Goal: Entertainment & Leisure: Consume media (video, audio)

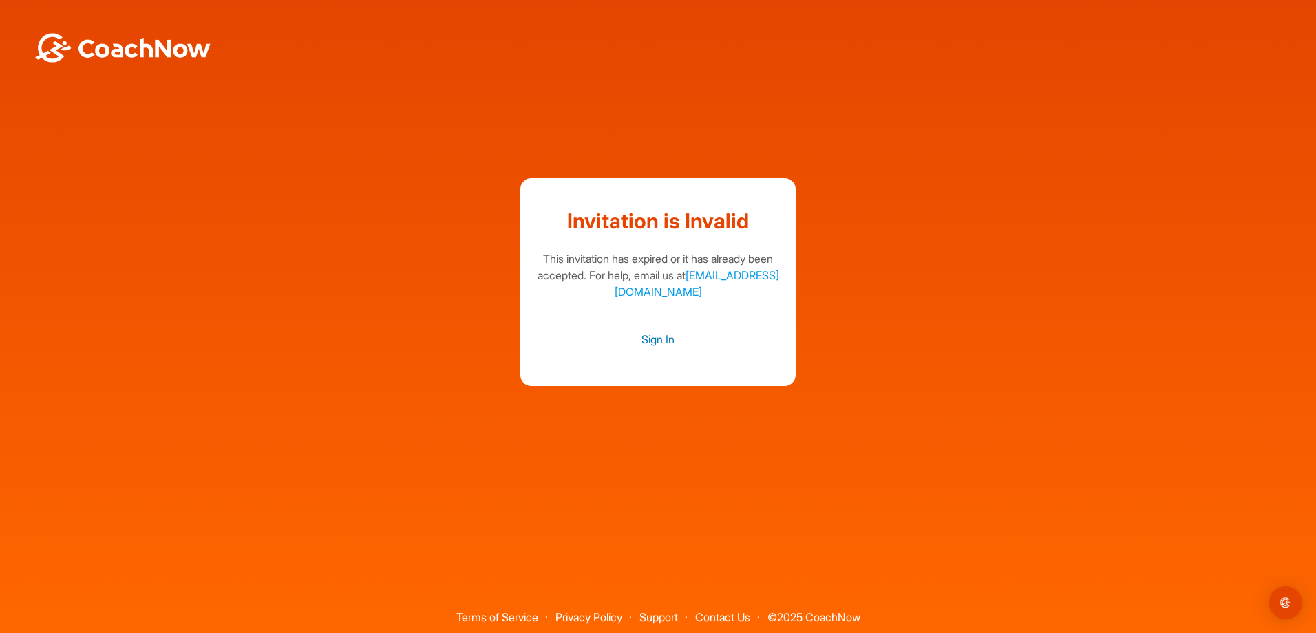
click at [659, 339] on link "Sign In" at bounding box center [658, 339] width 248 height 18
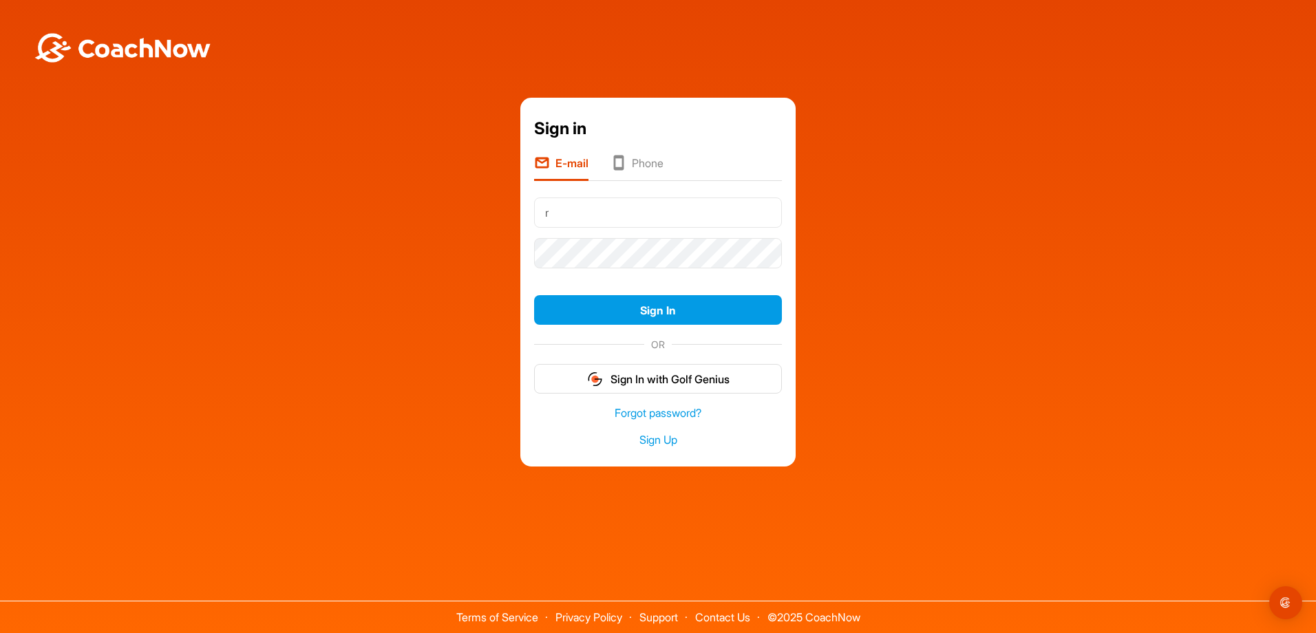
type input "[EMAIL_ADDRESS][DOMAIN_NAME]"
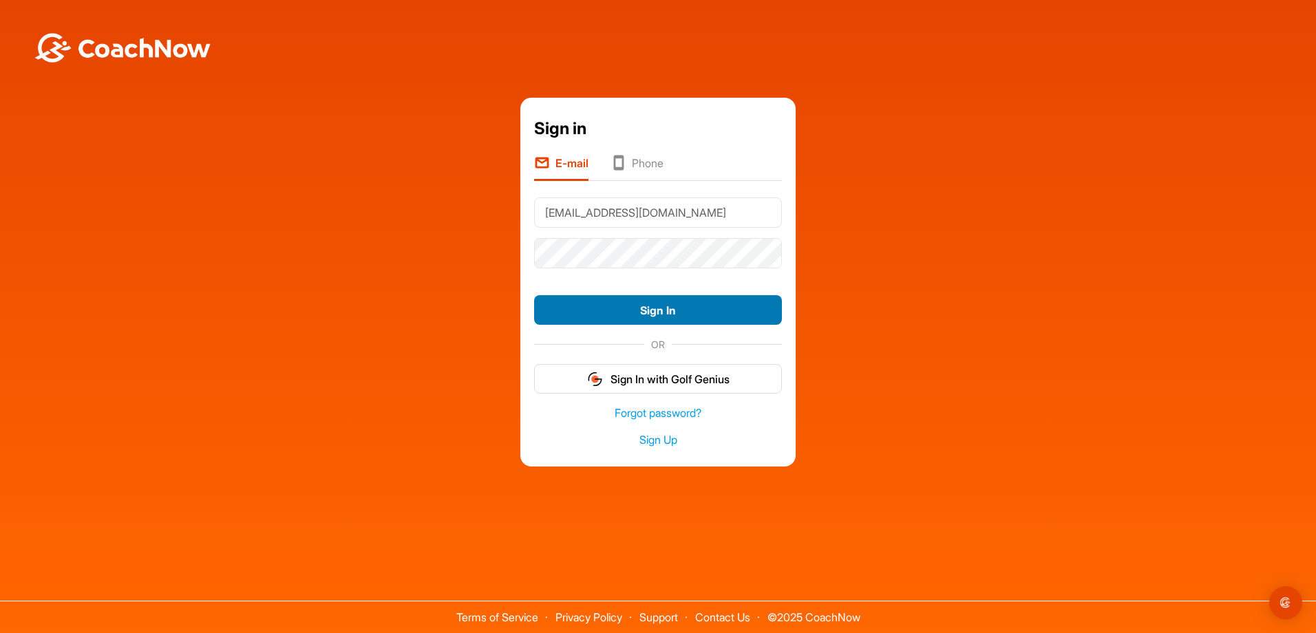
click at [657, 308] on button "Sign In" at bounding box center [658, 310] width 248 height 30
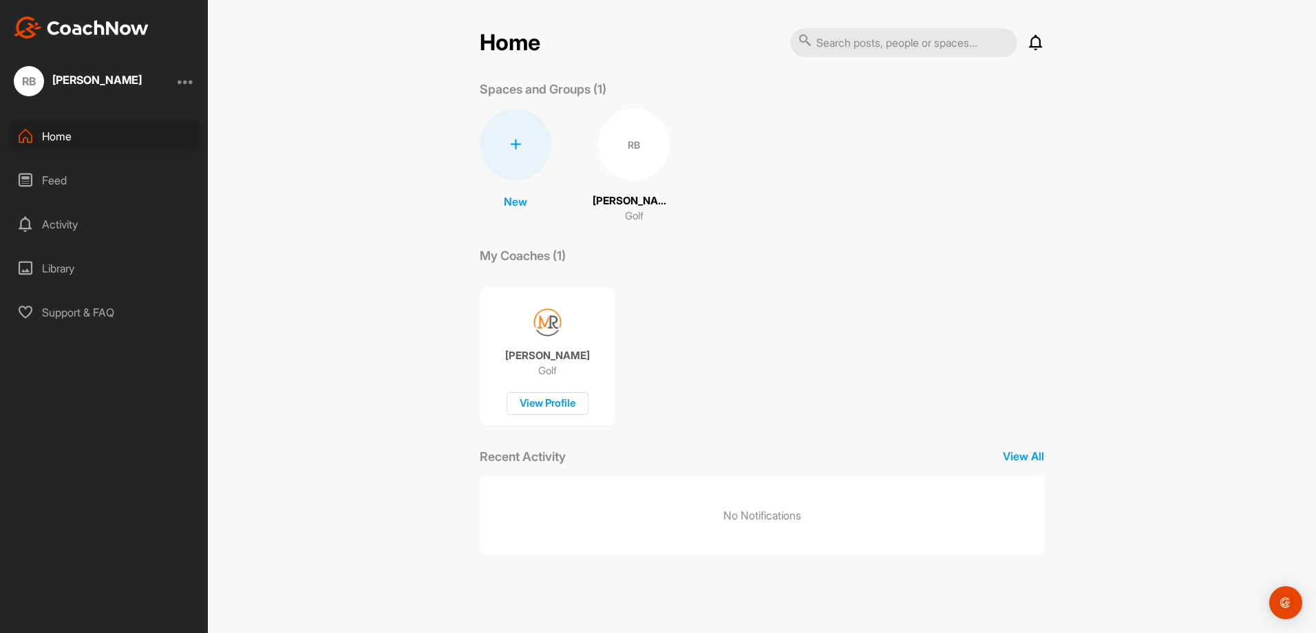
click at [54, 178] on div "Feed" at bounding box center [105, 180] width 194 height 34
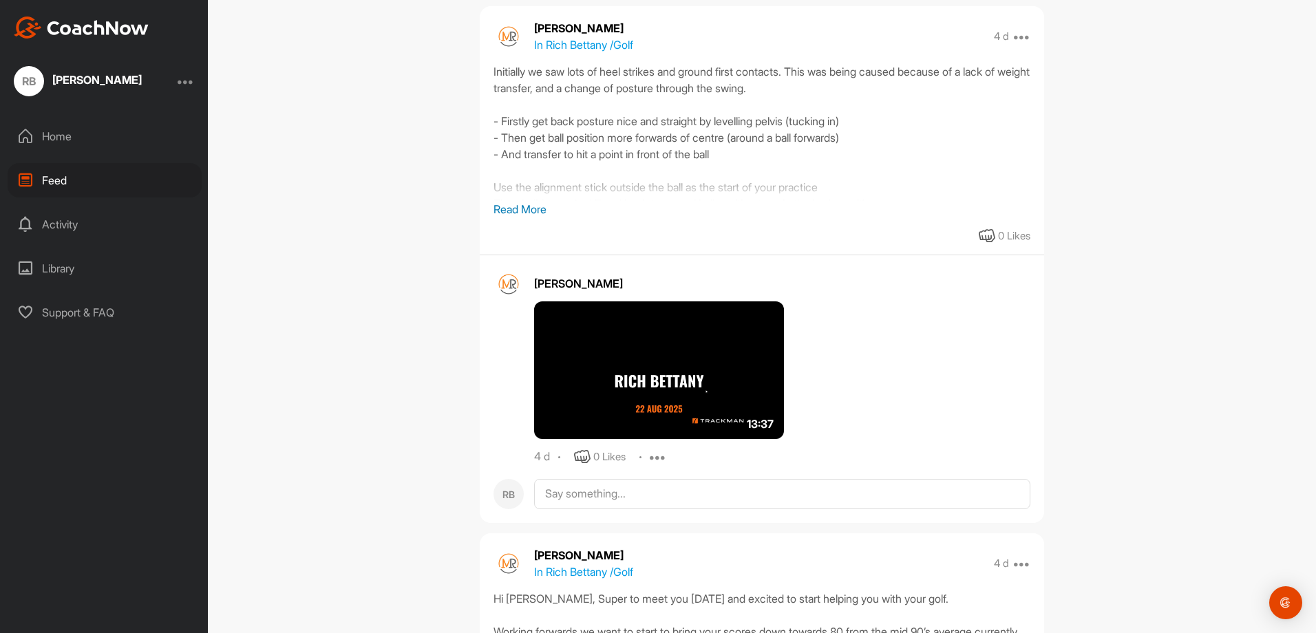
scroll to position [206, 0]
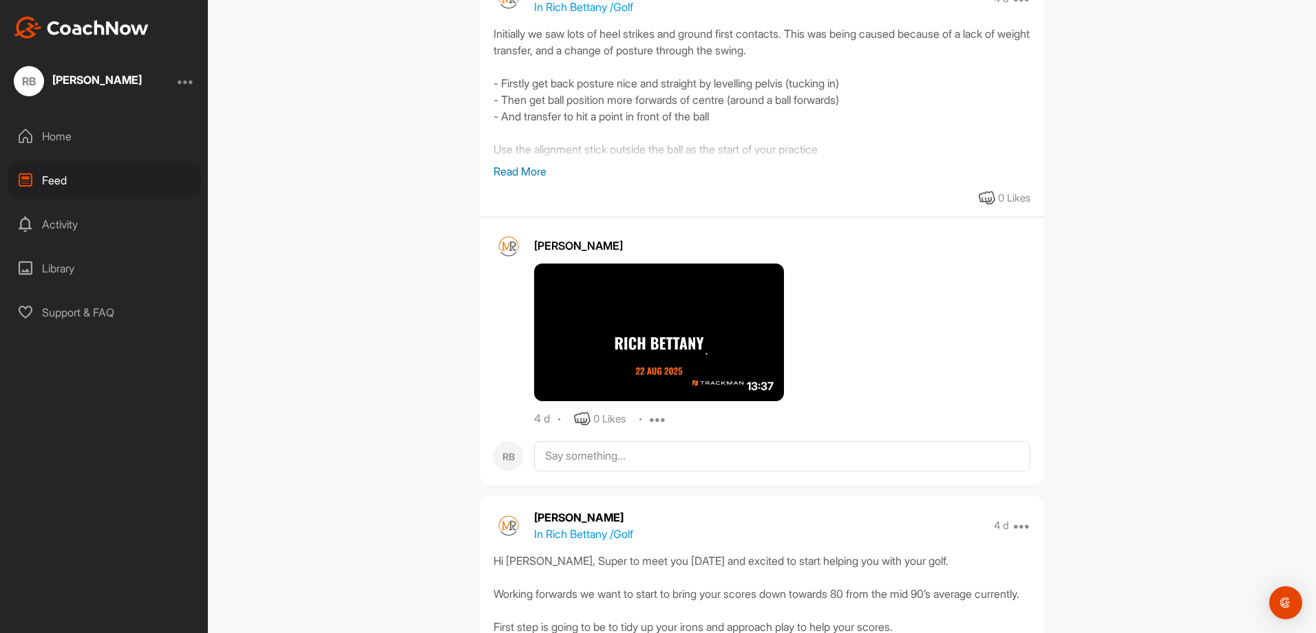
click at [518, 169] on p "Read More" at bounding box center [761, 171] width 537 height 17
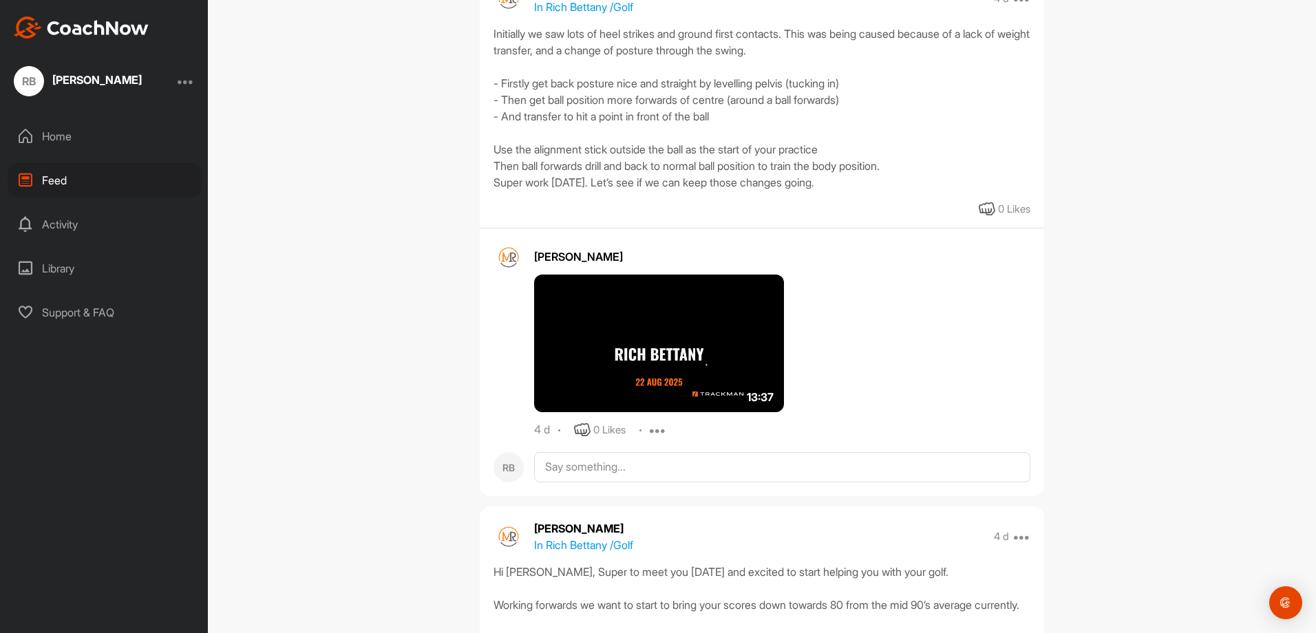
click at [634, 323] on img at bounding box center [659, 344] width 250 height 138
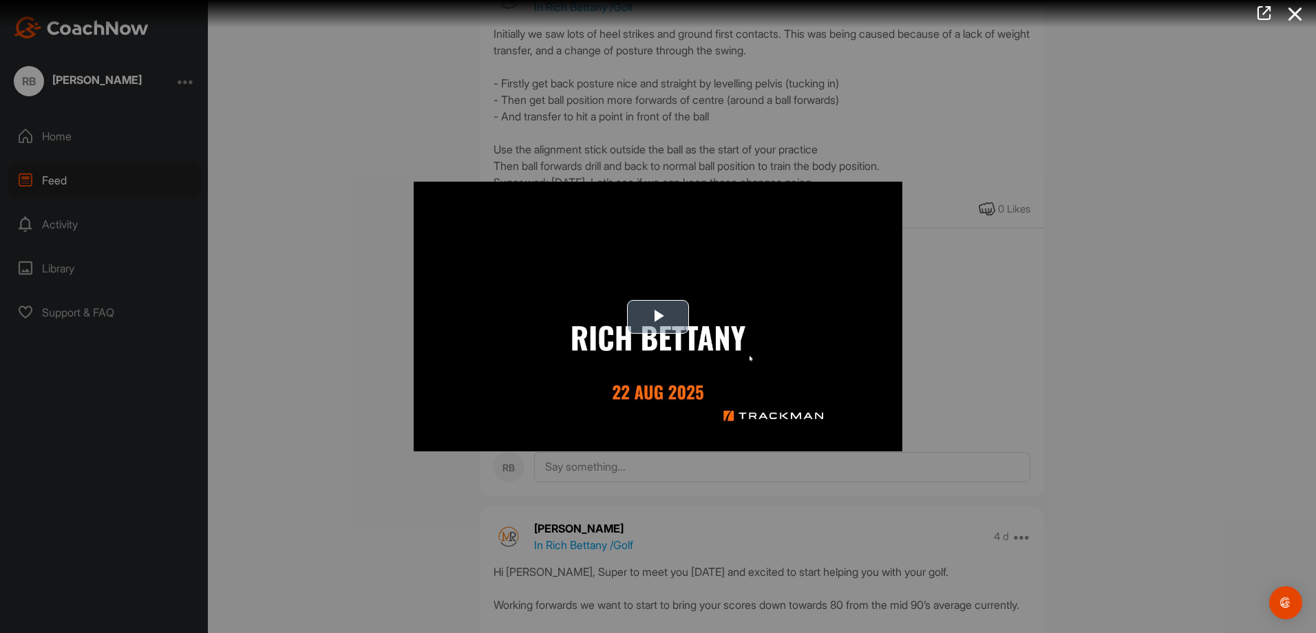
click at [658, 317] on span "Video Player" at bounding box center [658, 317] width 0 height 0
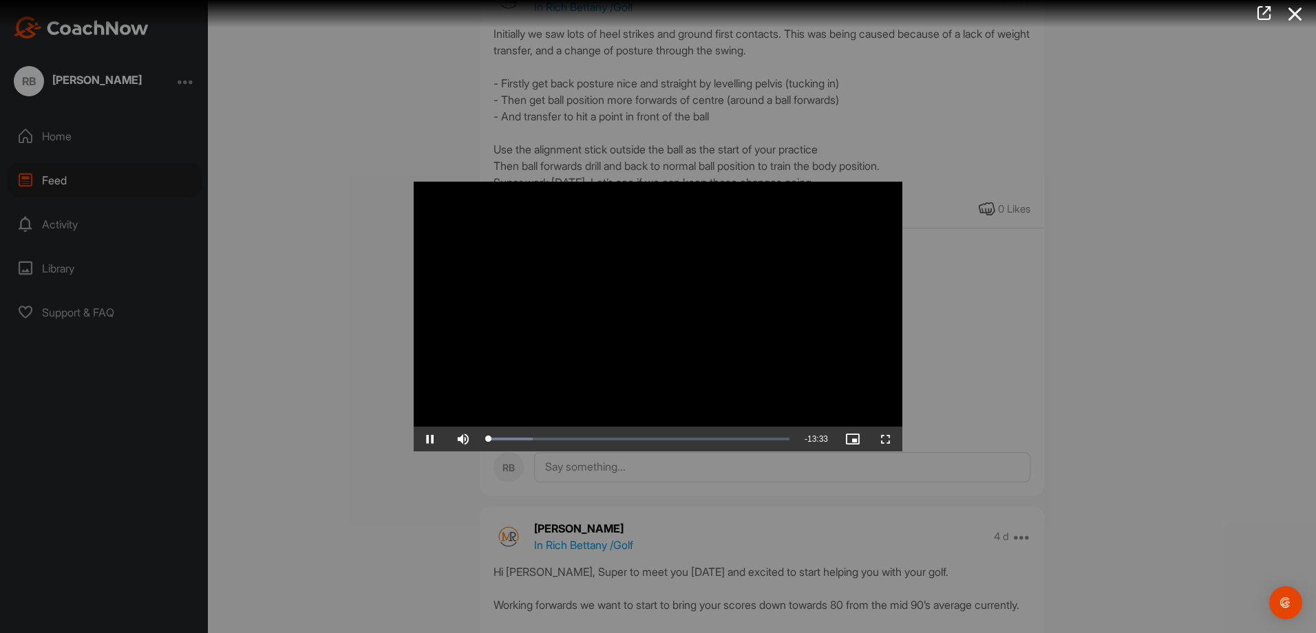
click at [896, 189] on video "Video Player" at bounding box center [658, 317] width 489 height 270
click at [895, 189] on video "Video Player" at bounding box center [658, 317] width 489 height 270
click at [882, 439] on span "Video Player" at bounding box center [885, 439] width 33 height 0
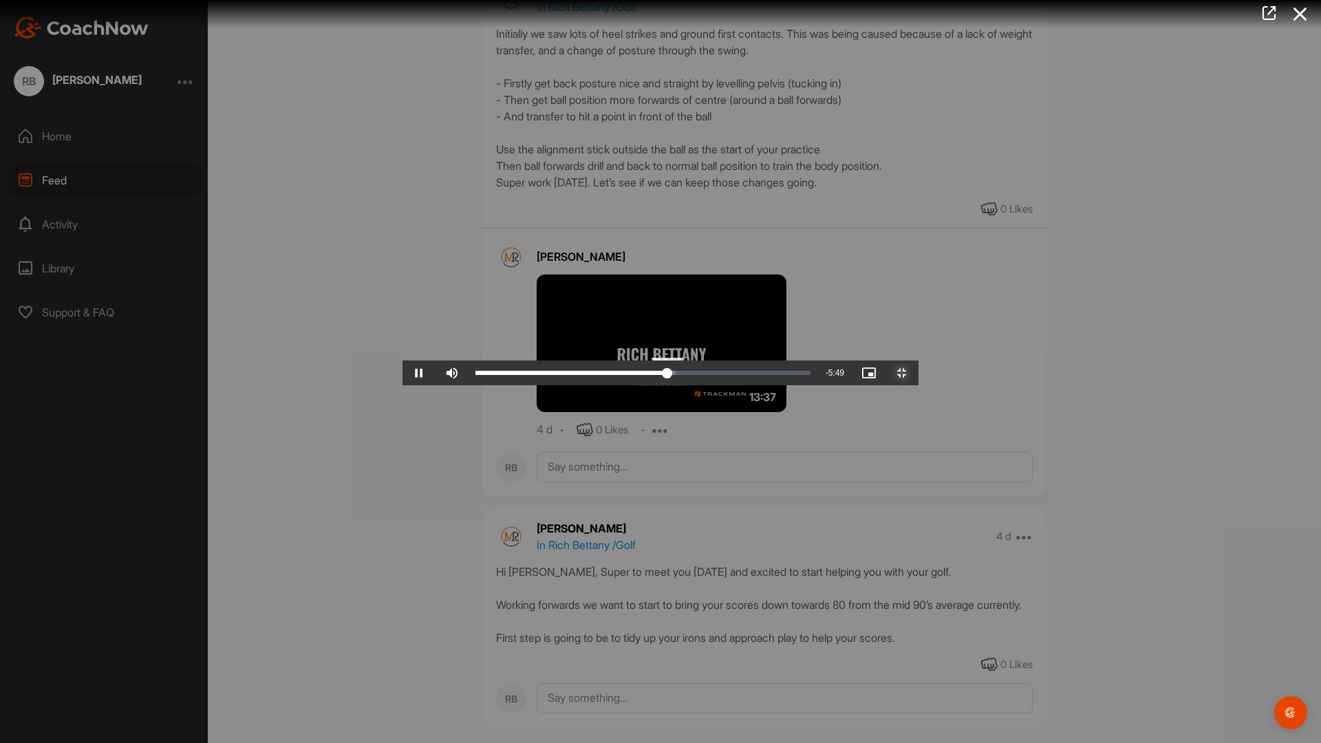
click at [770, 375] on div "Loaded : 59.83% 08:19 07:48" at bounding box center [643, 373] width 335 height 4
click at [811, 375] on div "Loaded : 63.59% 08:59 08:22" at bounding box center [643, 373] width 335 height 4
click at [811, 375] on div "Loaded : 72.05% 09:22 09:05" at bounding box center [643, 373] width 335 height 4
click at [711, 375] on div "09:34" at bounding box center [593, 373] width 235 height 4
click at [712, 375] on div "09:35" at bounding box center [594, 373] width 236 height 4
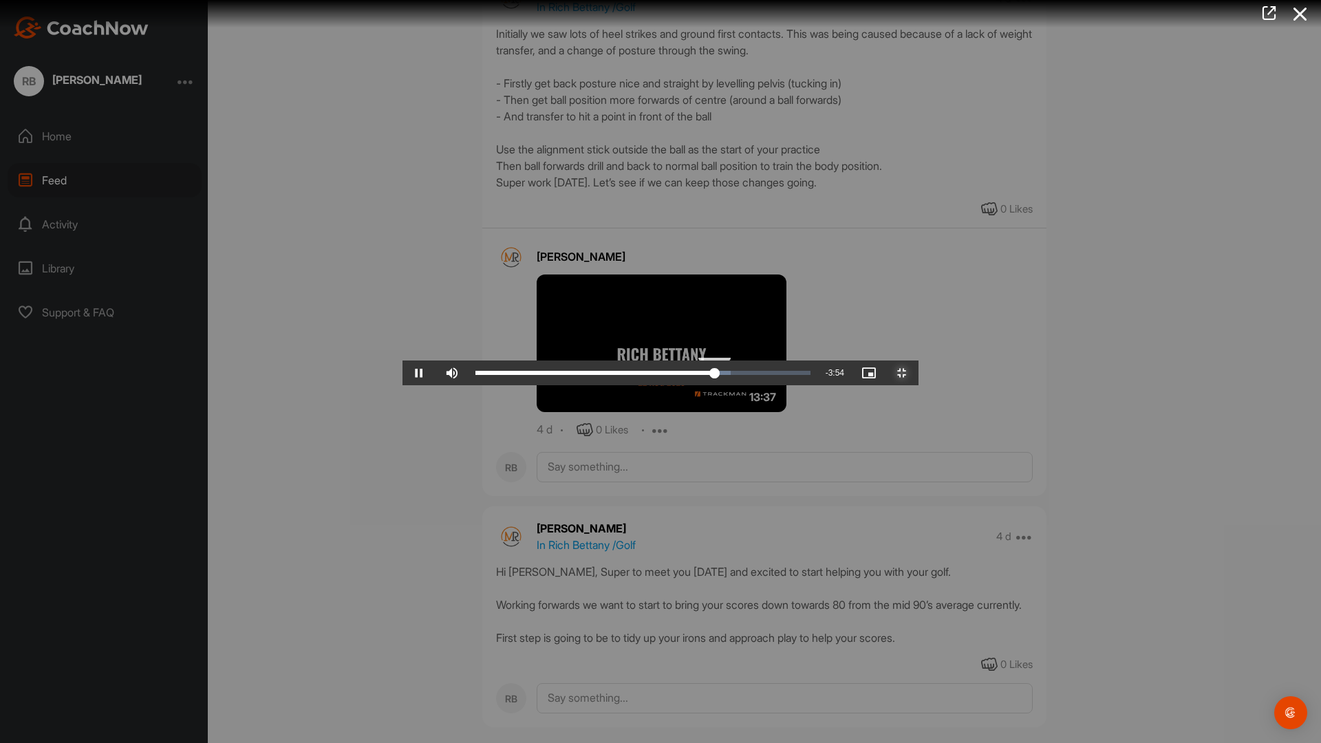
click at [811, 375] on div "Loaded : 76.28% 09:51 09:43" at bounding box center [643, 373] width 335 height 4
click at [811, 375] on div "Loaded : 76.28% 10:00 09:53" at bounding box center [643, 373] width 335 height 4
click at [811, 375] on div "Loaded : 76.28% 10:08 10:08" at bounding box center [643, 373] width 335 height 4
click at [731, 375] on div "Progress Bar" at bounding box center [711, 373] width 39 height 4
click at [811, 375] on div "Loaded : 80.75% 10:23 10:16" at bounding box center [643, 373] width 335 height 4
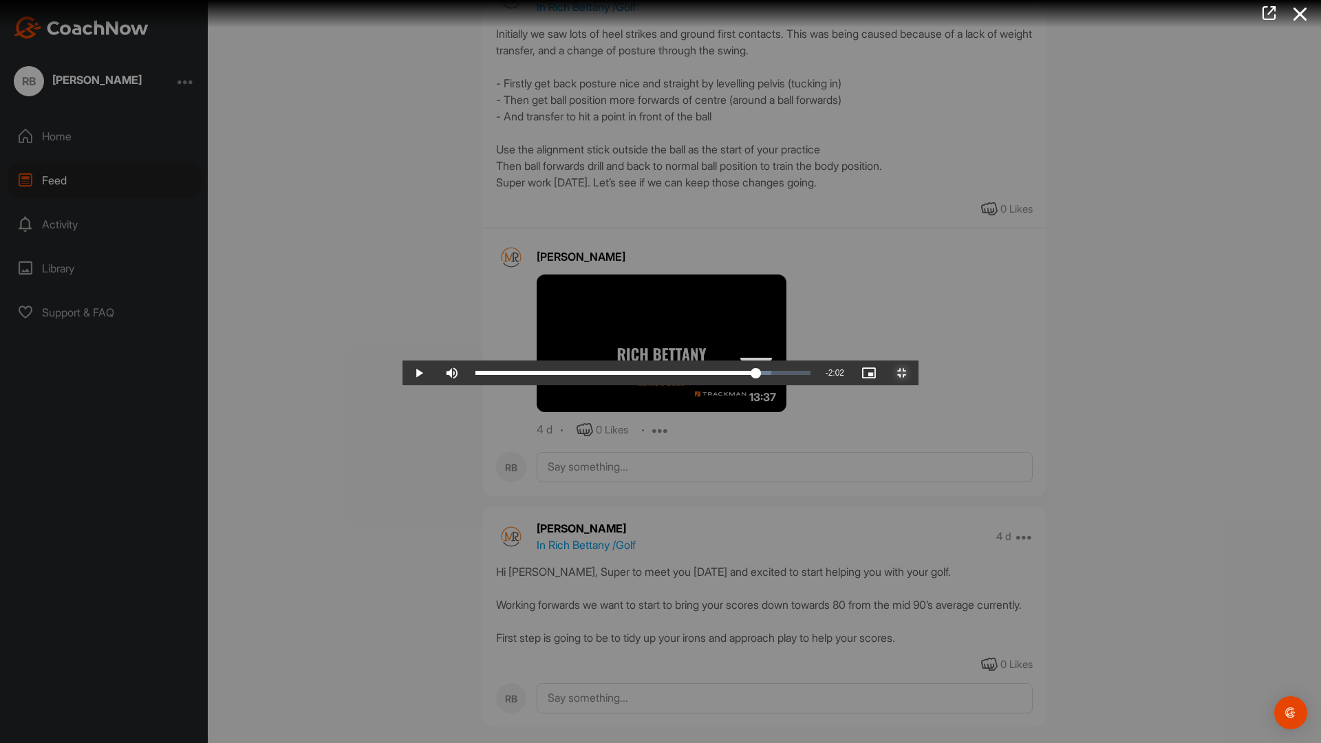
click at [811, 375] on div "Loaded : 88.27% 11:35 11:35" at bounding box center [643, 373] width 335 height 4
click at [818, 385] on div "Loaded : 88.27% 11:47 11:36" at bounding box center [643, 373] width 349 height 25
click at [818, 385] on div "Loaded : 91.68% 12:08 11:49" at bounding box center [643, 373] width 349 height 25
click at [818, 385] on div "Loaded : 95.79% 12:18 12:10" at bounding box center [643, 373] width 349 height 25
click at [818, 385] on div "Loaded : 95.79% 12:28 12:19" at bounding box center [643, 373] width 349 height 25
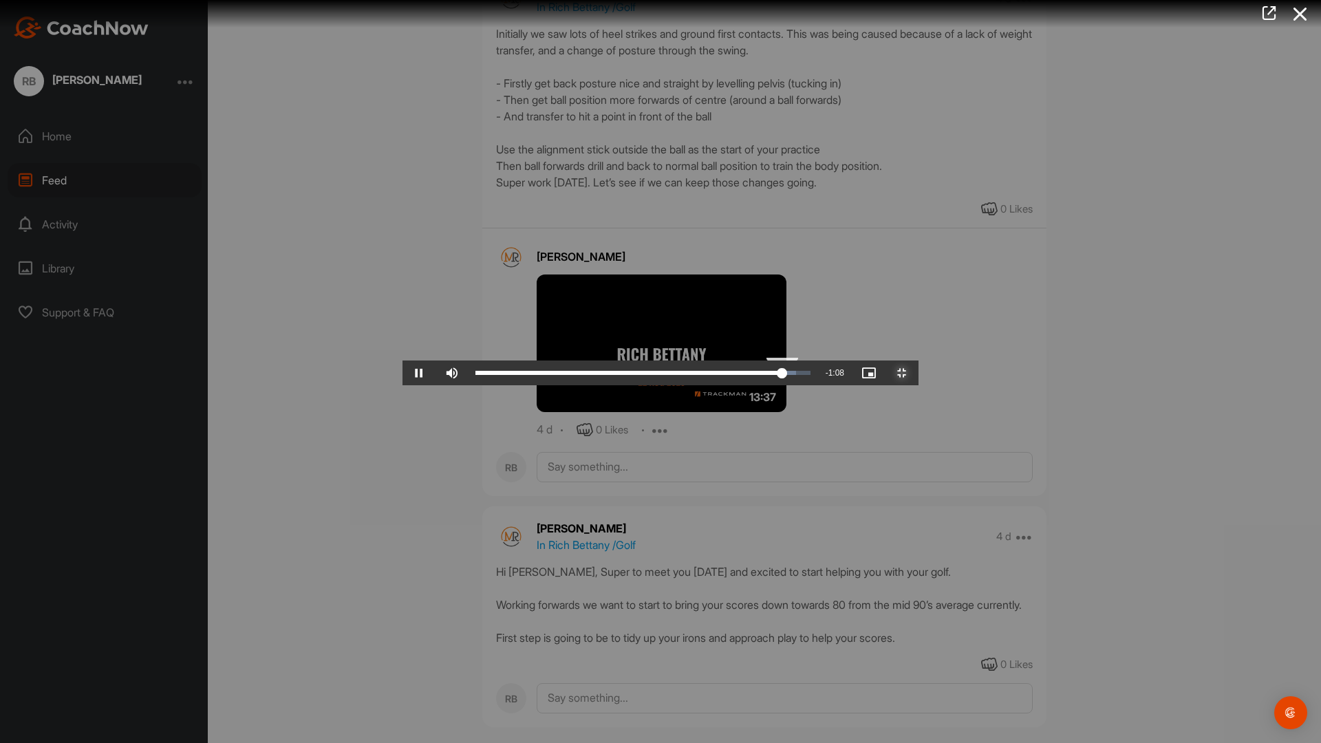
click at [818, 385] on div "Loaded : 95.79% 12:35 12:29" at bounding box center [643, 373] width 349 height 25
click at [818, 385] on div "Loaded : 95.79% 12:43 12:37" at bounding box center [643, 373] width 349 height 25
click at [811, 375] on div "Loaded : 96.73% 12:52 12:44" at bounding box center [643, 373] width 335 height 4
click at [811, 375] on div "Loaded : 97.44% 13:01 12:53" at bounding box center [643, 373] width 335 height 4
click at [811, 375] on div "Loaded : 98.03% 13:07 13:07" at bounding box center [643, 373] width 335 height 4
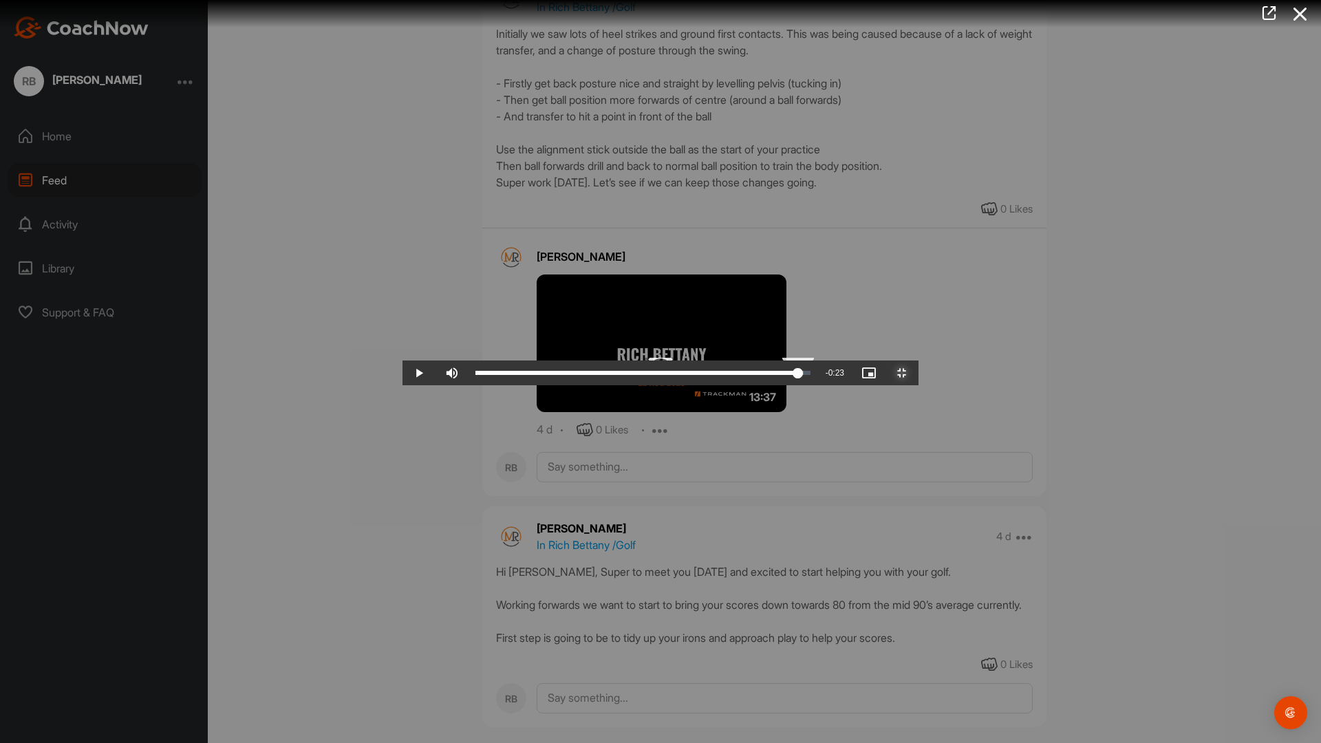
click at [811, 375] on div "Loaded : 98.03% 13:14 13:08" at bounding box center [643, 373] width 335 height 4
click at [811, 375] on div "Loaded : 100.00% 13:20 13:21" at bounding box center [643, 373] width 335 height 4
click at [811, 375] on div "Loaded : 100.00% 13:29 13:29" at bounding box center [643, 373] width 335 height 4
click at [811, 375] on div "Loaded : 100.00% 13:35 13:35" at bounding box center [643, 373] width 335 height 4
click at [919, 373] on span "Video Player" at bounding box center [902, 373] width 33 height 0
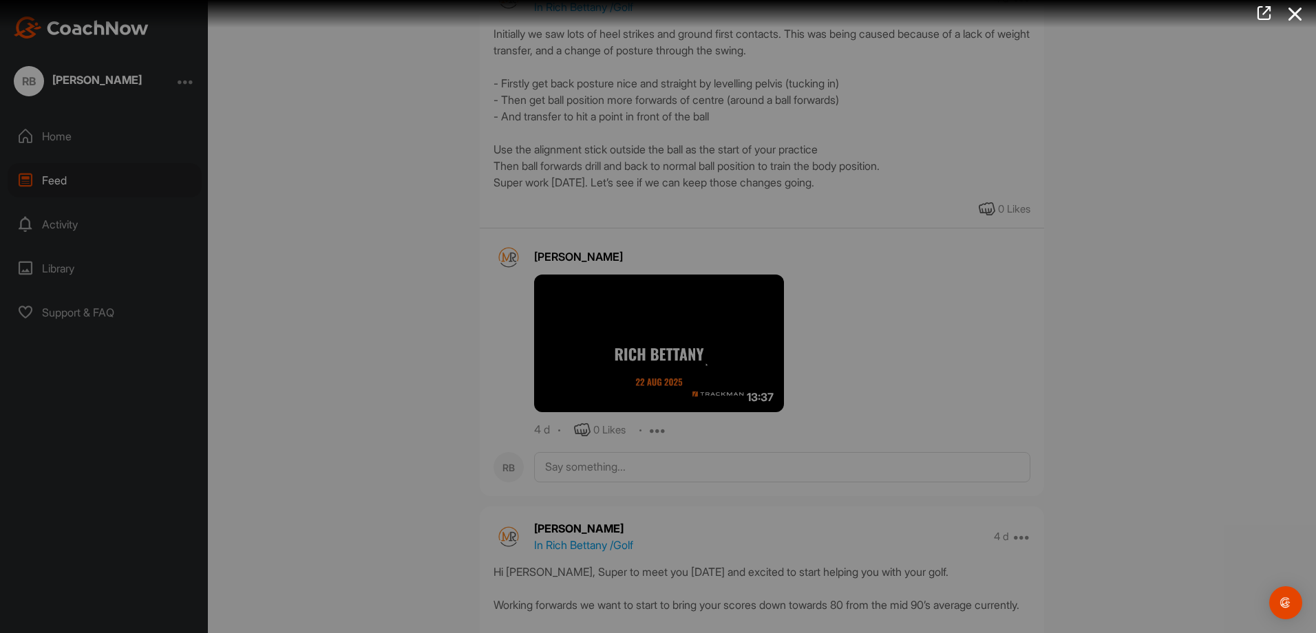
click at [1025, 283] on div at bounding box center [658, 316] width 1316 height 633
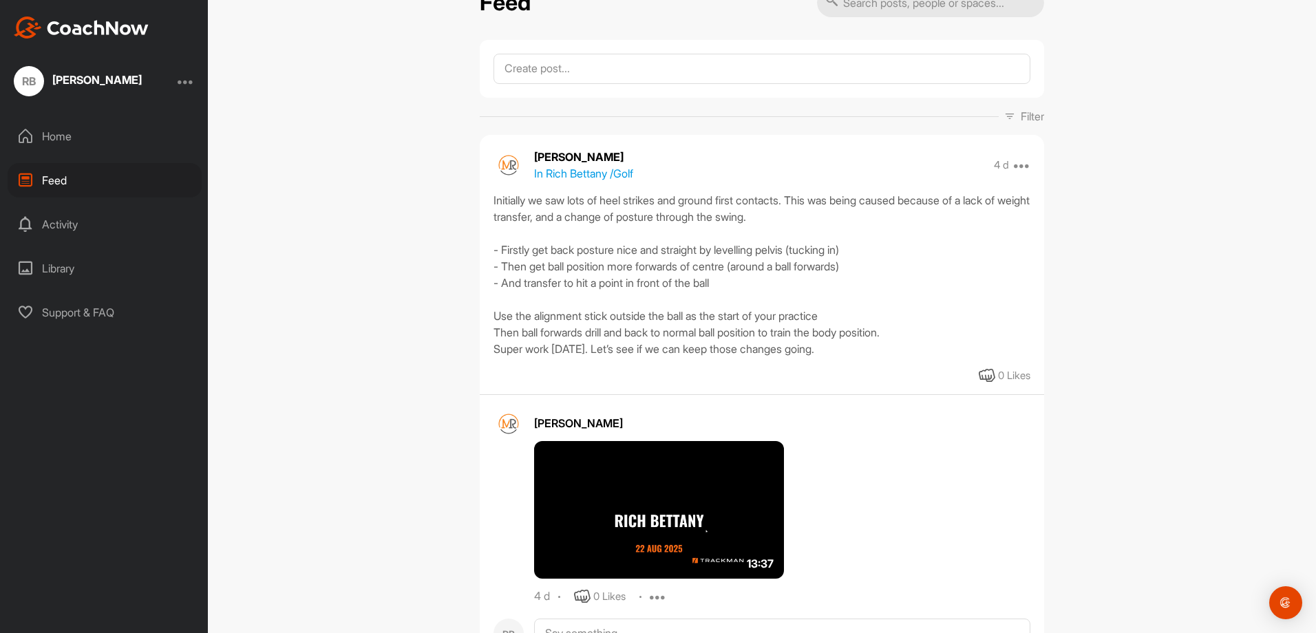
scroll to position [0, 0]
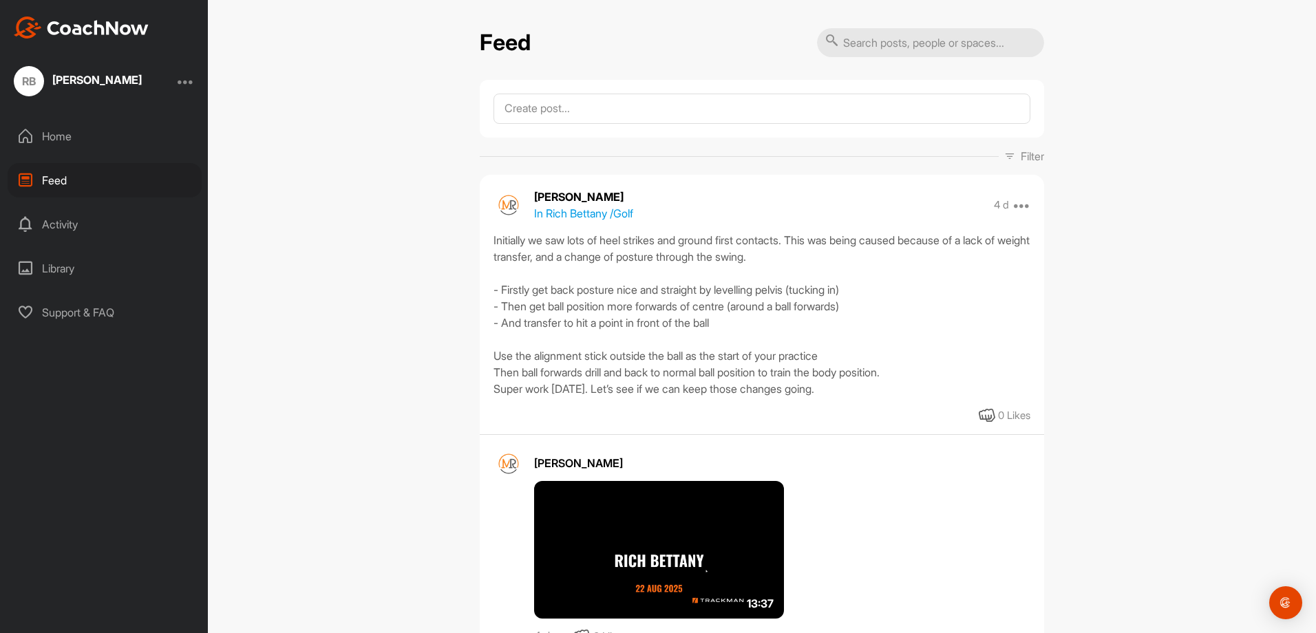
click at [65, 224] on div "Activity" at bounding box center [105, 224] width 194 height 34
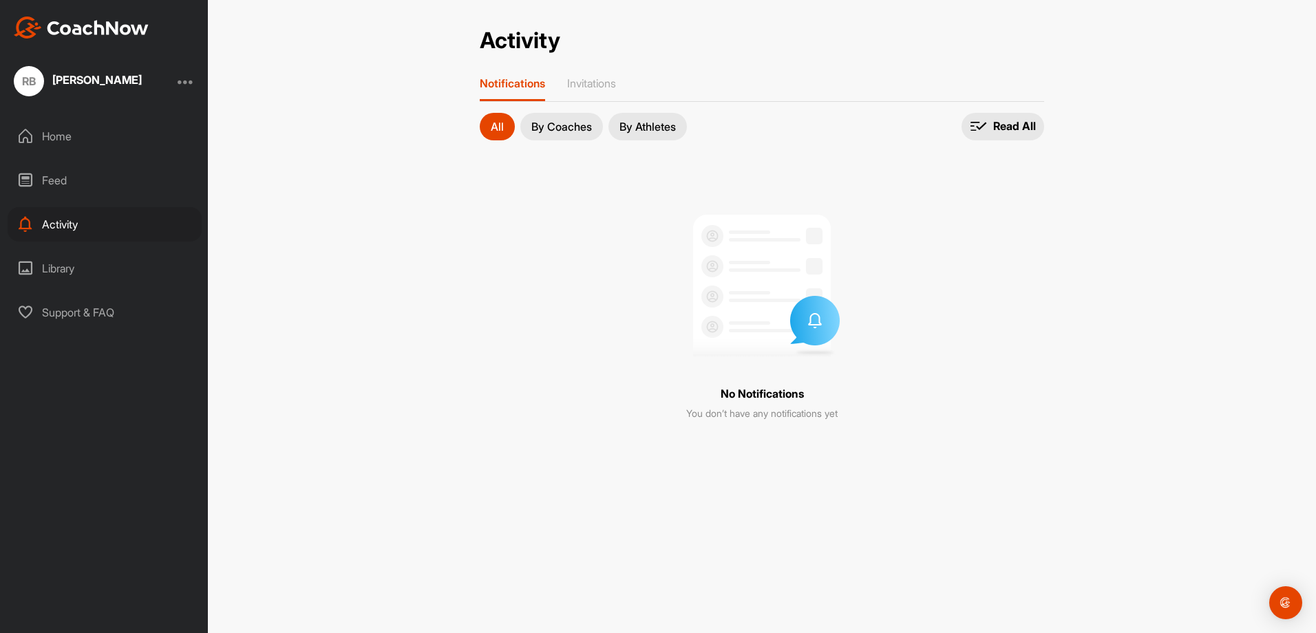
click at [68, 266] on div "Library" at bounding box center [105, 268] width 194 height 34
